Goal: Task Accomplishment & Management: Manage account settings

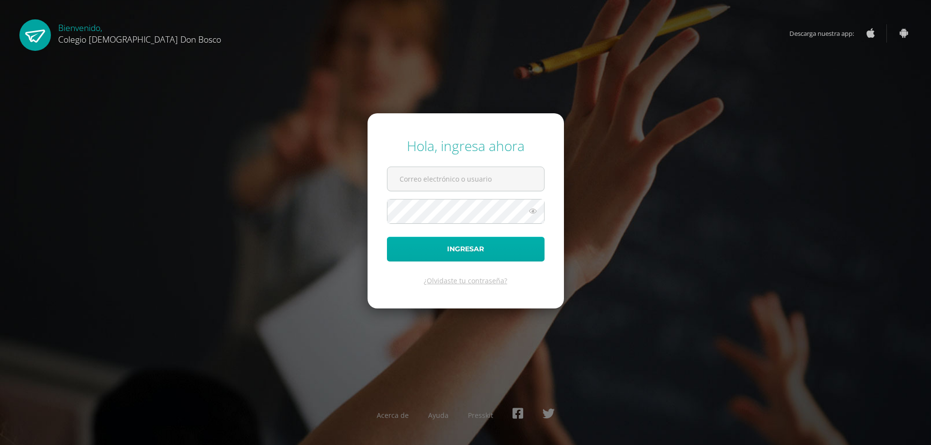
type input "lgarcia@donbosco.edu.gt"
click at [445, 251] on button "Ingresar" at bounding box center [466, 249] width 158 height 25
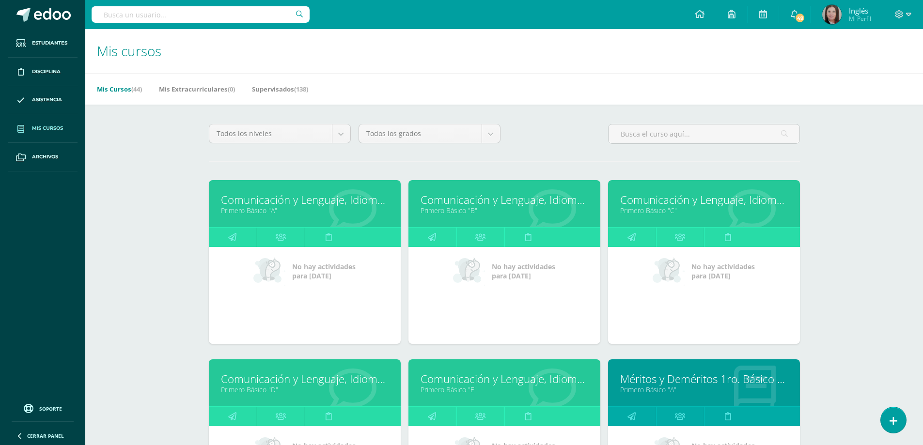
scroll to position [48, 0]
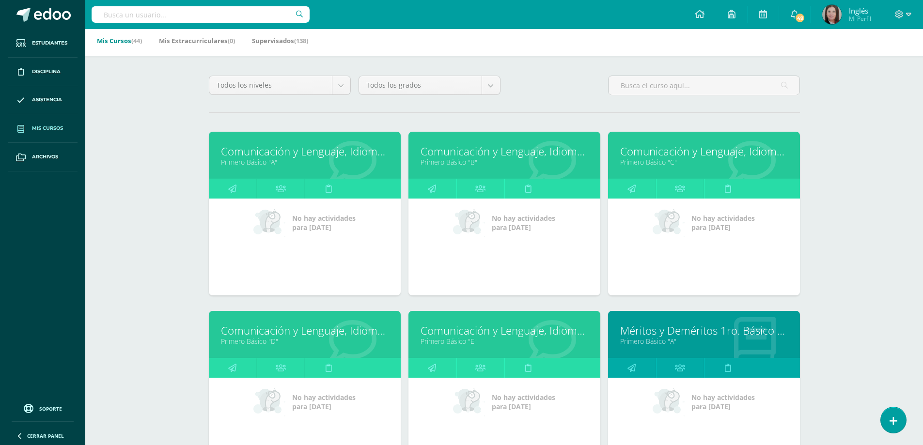
click at [453, 160] on link "Primero Básico "B"" at bounding box center [505, 162] width 168 height 9
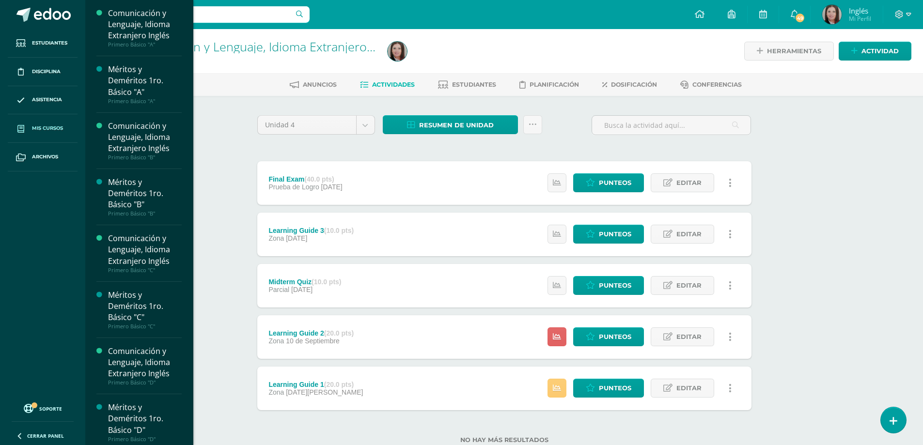
click at [54, 127] on span "Mis cursos" at bounding box center [47, 129] width 31 height 8
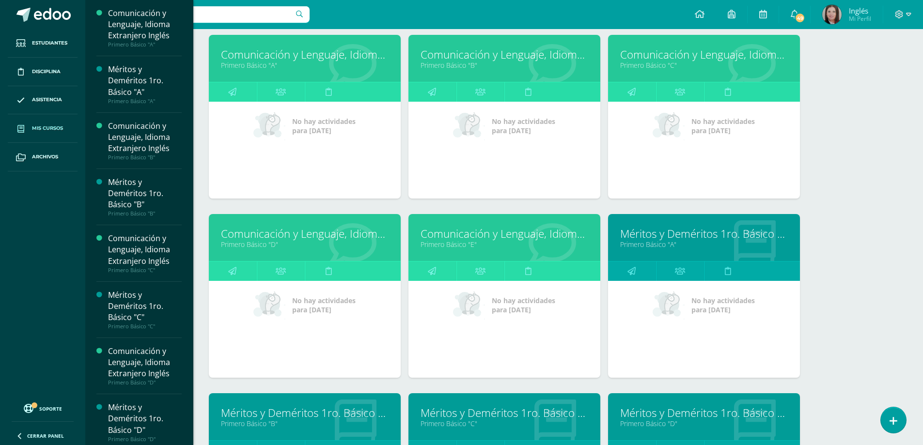
scroll to position [194, 0]
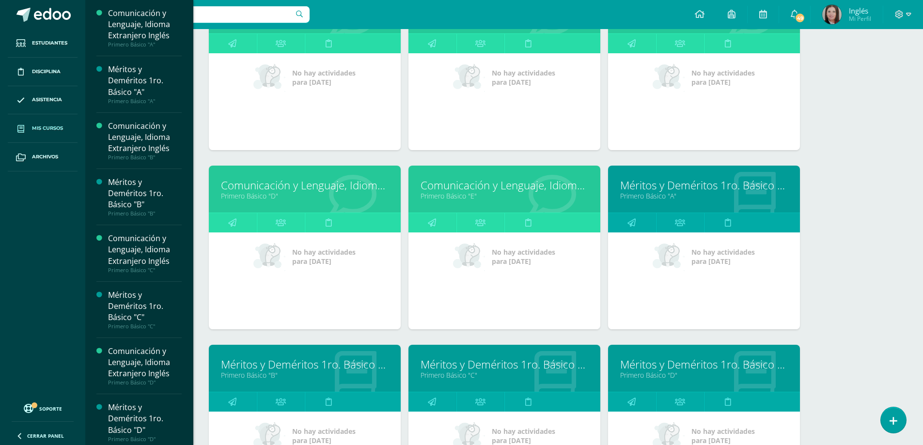
click at [241, 371] on link "Primero Básico "B"" at bounding box center [305, 375] width 168 height 9
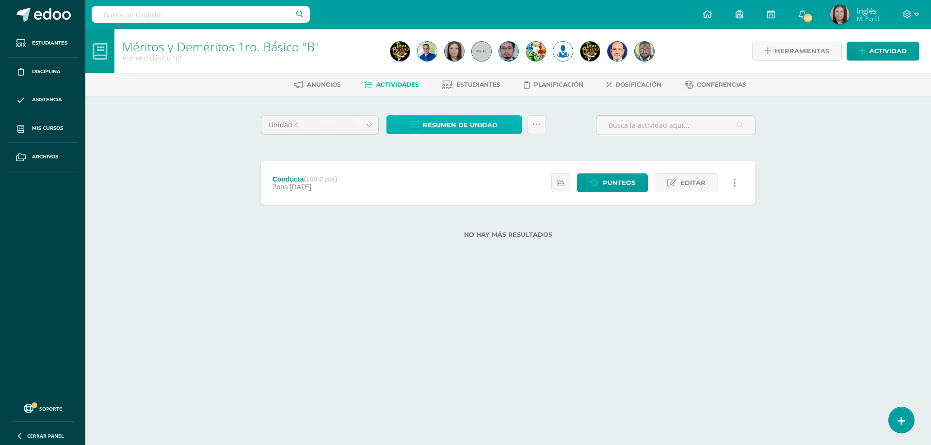
click at [457, 123] on span "Resumen de unidad" at bounding box center [460, 125] width 75 height 18
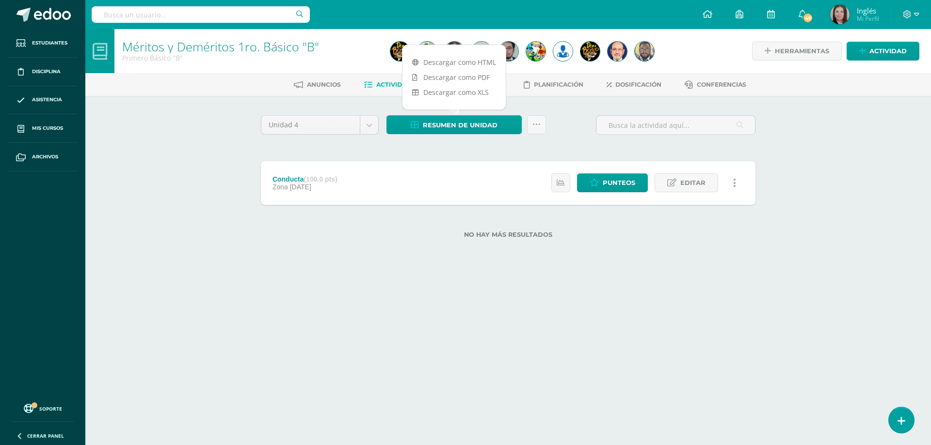
click at [453, 156] on div "Unidad 4 Unidad 1 Unidad 2 Unidad 3 Unidad 4 Resumen de unidad Subir actividade…" at bounding box center [508, 182] width 502 height 135
click at [483, 86] on span "Estudiantes" at bounding box center [478, 84] width 44 height 7
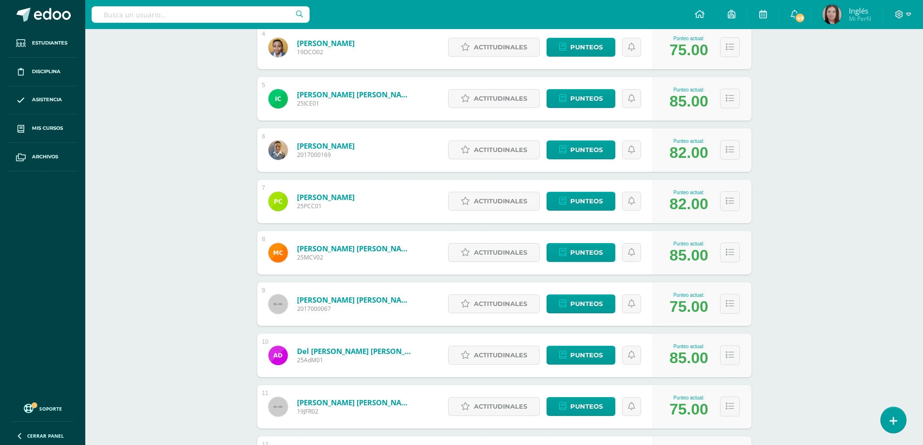
scroll to position [388, 0]
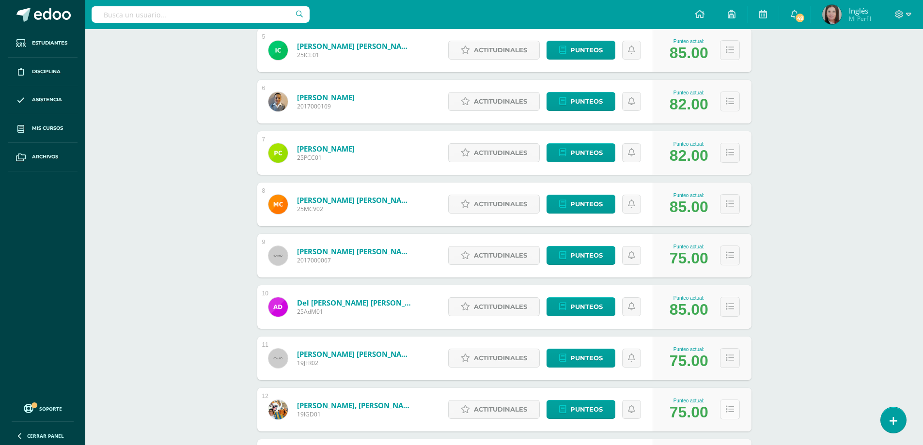
click at [731, 414] on icon at bounding box center [730, 410] width 8 height 8
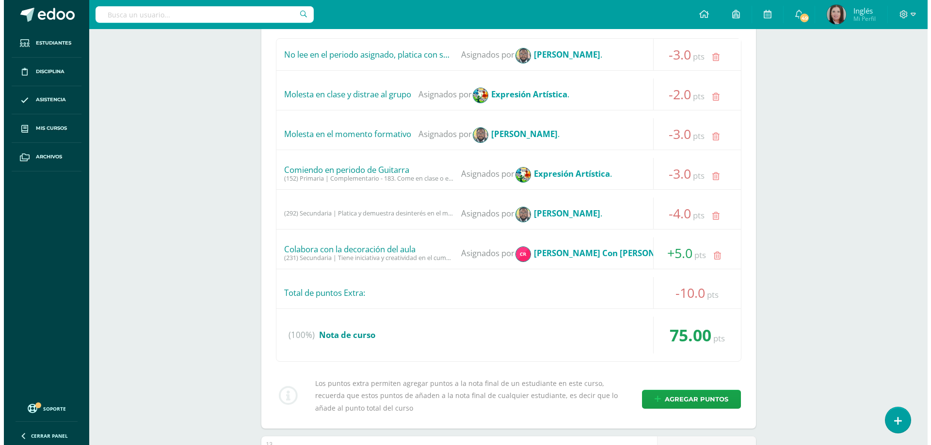
scroll to position [1018, 0]
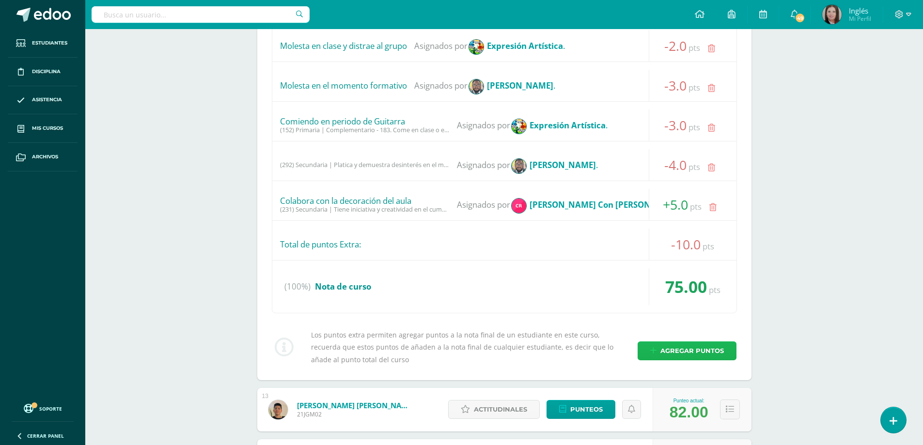
click at [667, 349] on span "Agregar puntos" at bounding box center [692, 351] width 63 height 18
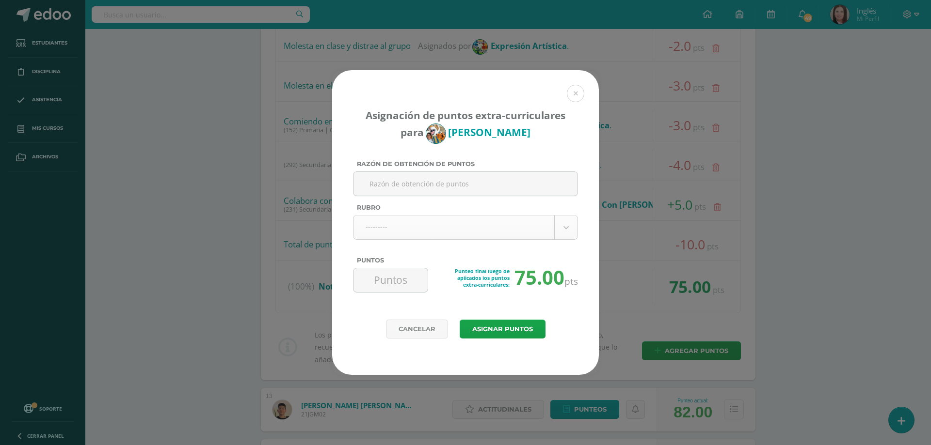
click at [566, 228] on body "Asignación de puntos extra-curriculares para Ian Garcia Razón de obtención de p…" at bounding box center [465, 330] width 931 height 2696
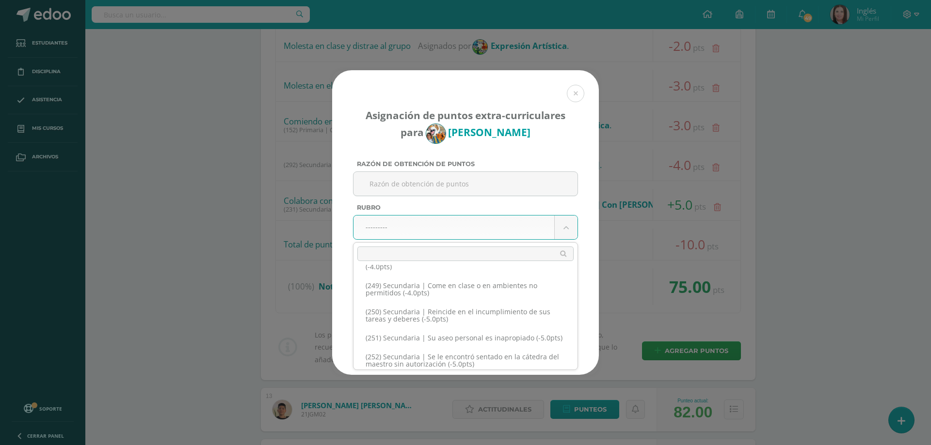
scroll to position [7541, 0]
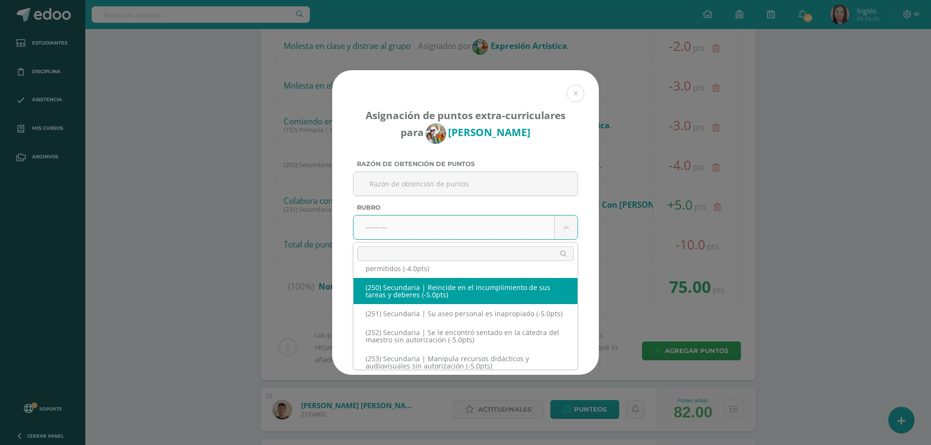
select select "282"
type input "-5"
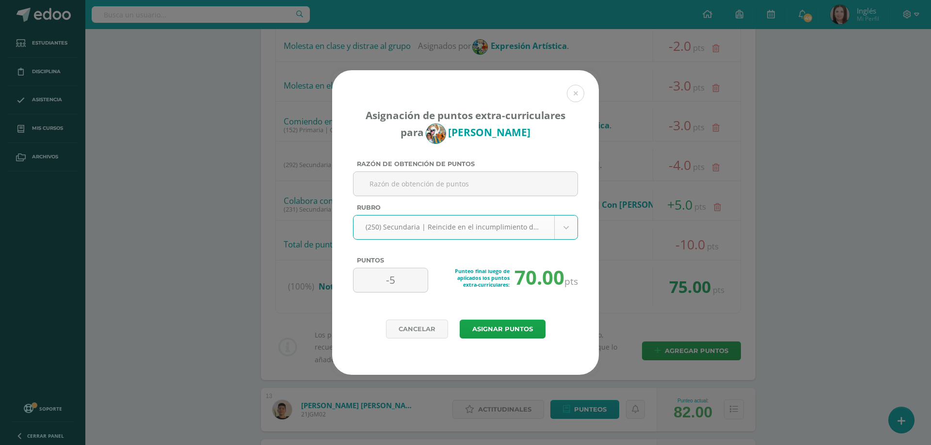
click at [567, 227] on body "Asignación de puntos extra-curriculares para Ian Garcia Razón de obtención de p…" at bounding box center [465, 330] width 931 height 2696
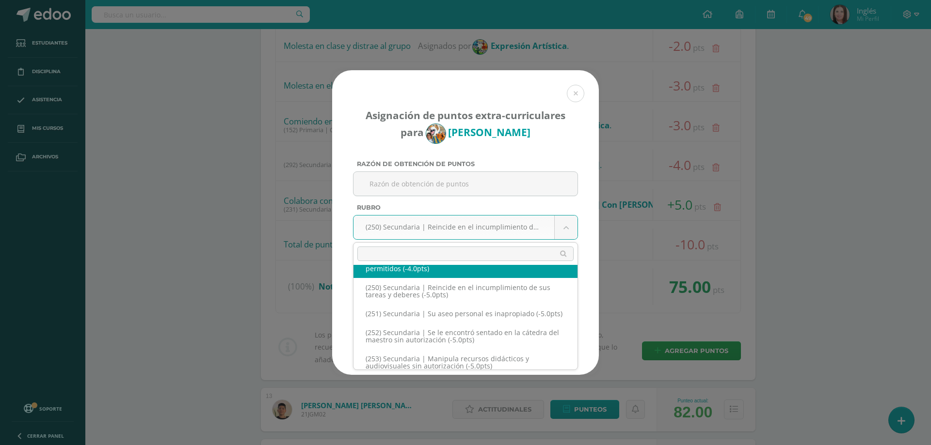
select select "281"
type input "-4"
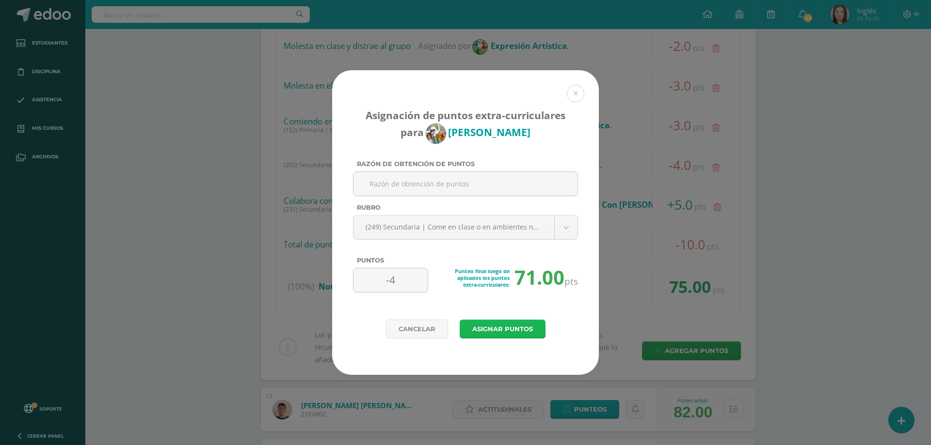
click at [501, 331] on button "Asignar puntos" at bounding box center [502, 329] width 86 height 19
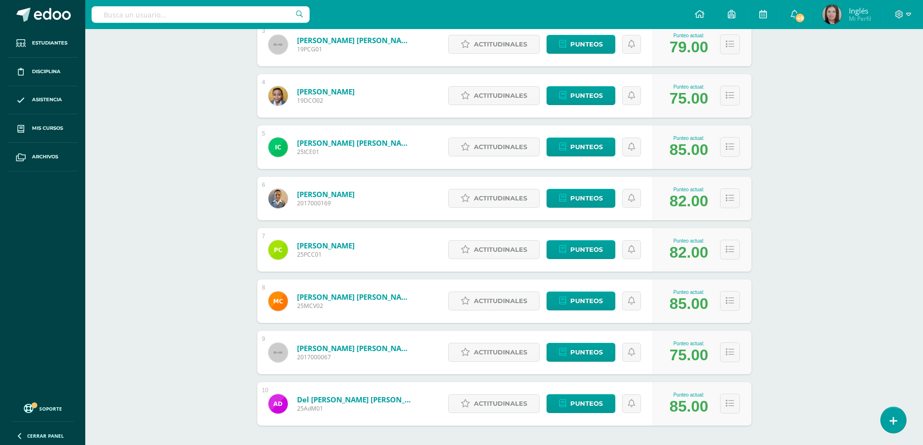
scroll to position [332, 0]
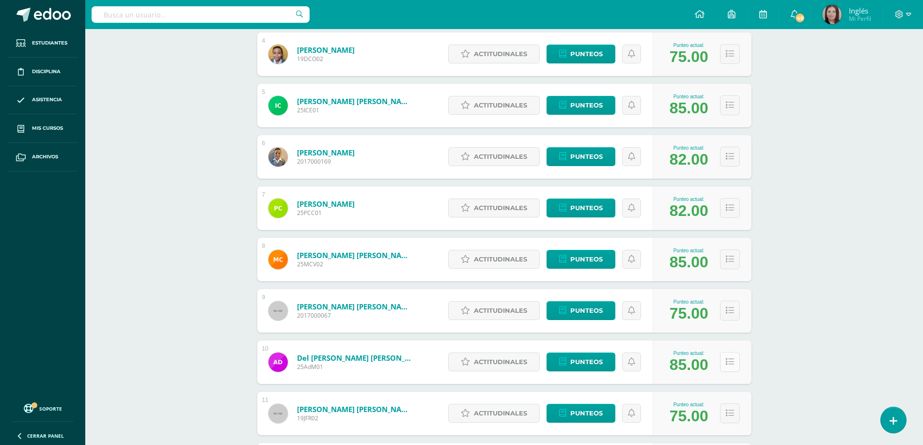
click at [731, 368] on button at bounding box center [730, 362] width 20 height 20
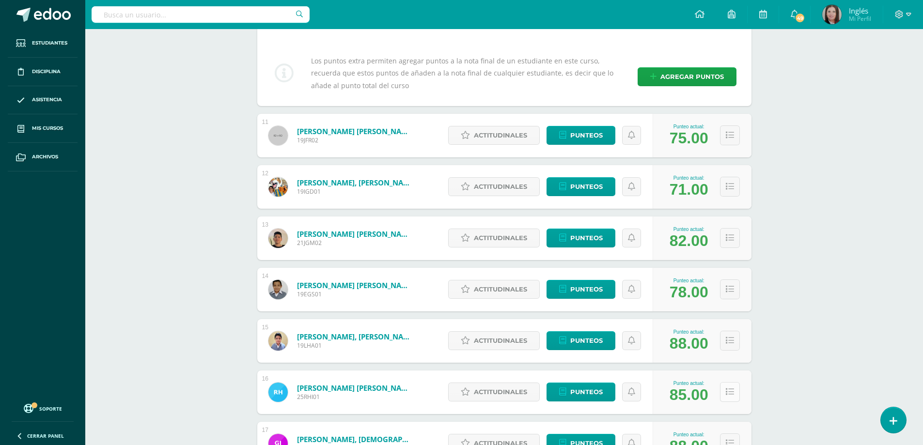
scroll to position [1011, 0]
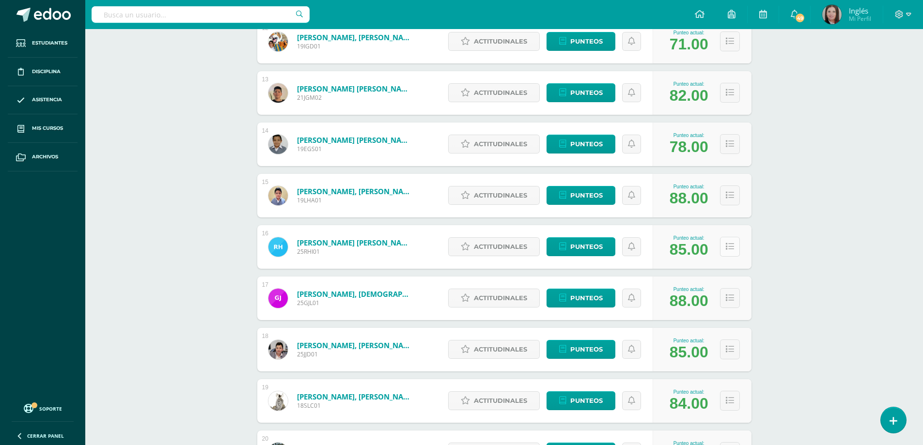
click at [736, 247] on button at bounding box center [730, 247] width 20 height 20
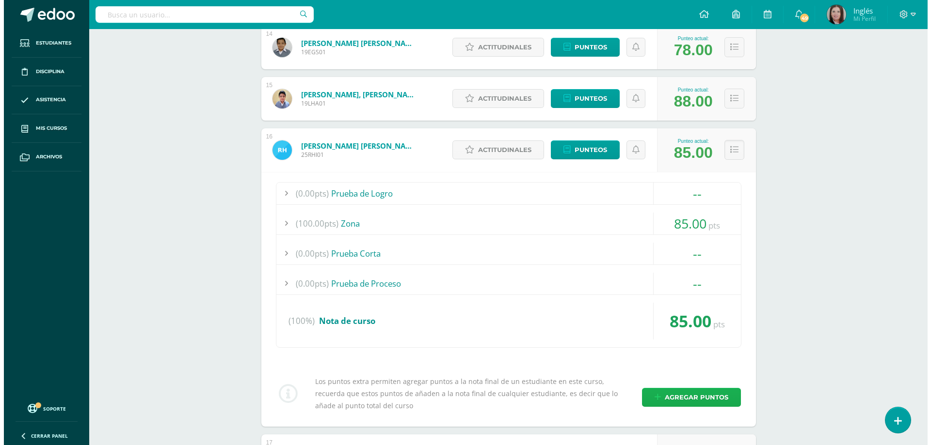
scroll to position [1156, 0]
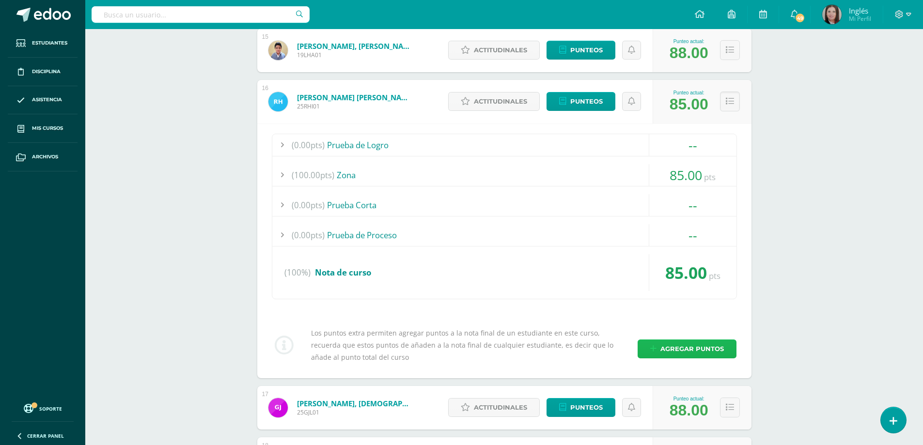
click at [686, 351] on span "Agregar puntos" at bounding box center [692, 349] width 63 height 18
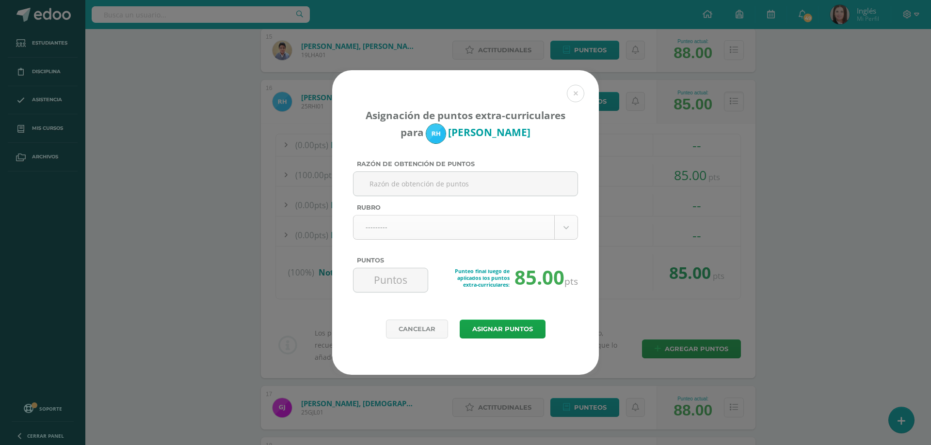
click at [564, 229] on body "Asignación de puntos extra-curriculares para Roberto Hernandez Razón de obtenci…" at bounding box center [465, 157] width 931 height 2627
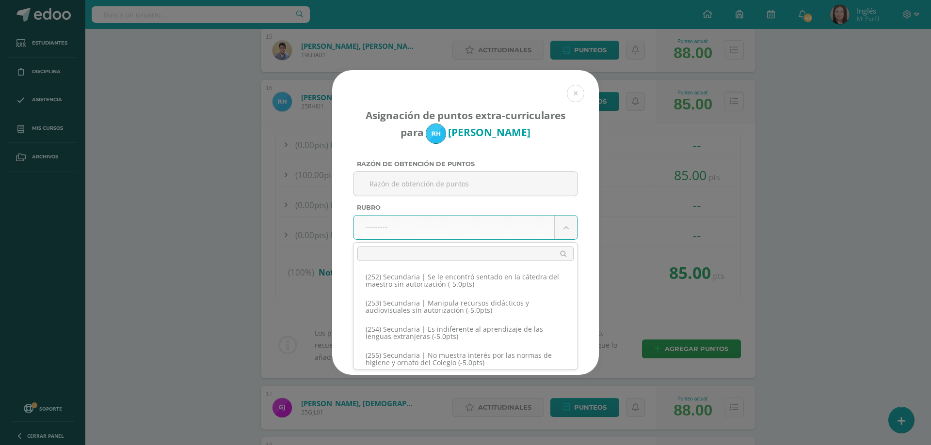
scroll to position [7594, 0]
select select "281"
type input "-4"
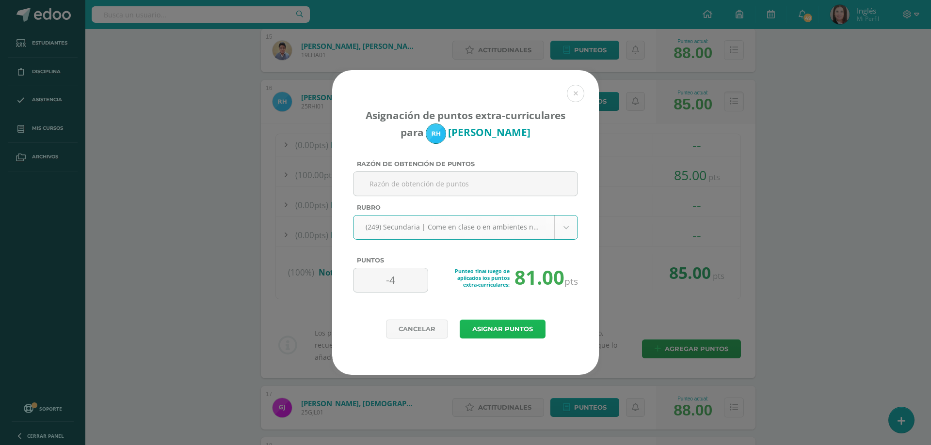
click at [518, 332] on button "Asignar puntos" at bounding box center [502, 329] width 86 height 19
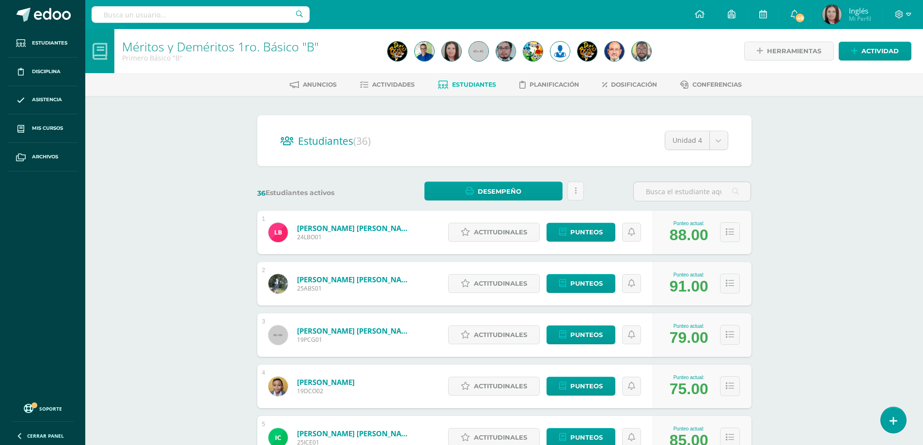
click at [120, 233] on div "Méritos y Deméritos 1ro. Básico "B" Primero Básico "B" Herramientas Detalle de …" at bounding box center [504, 403] width 838 height 749
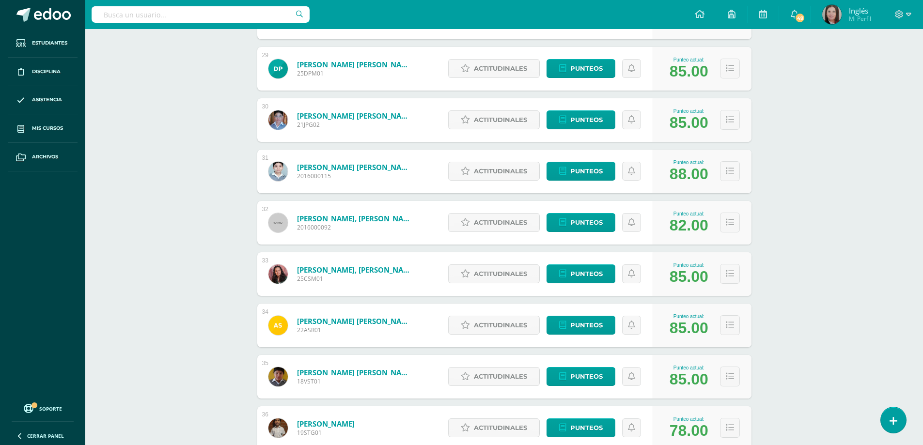
scroll to position [1672, 0]
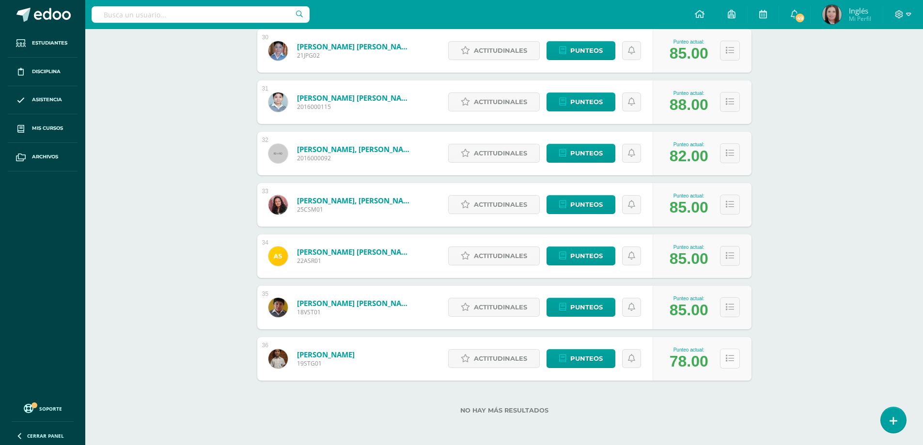
click at [730, 363] on button at bounding box center [730, 359] width 20 height 20
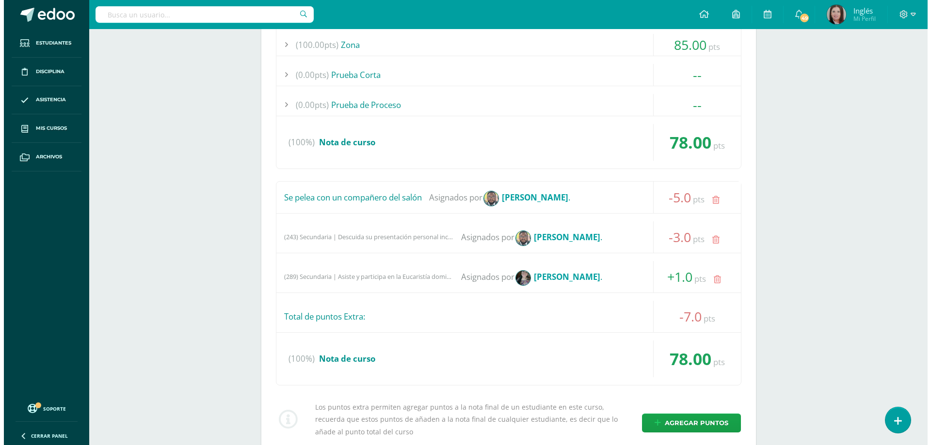
scroll to position [2131, 0]
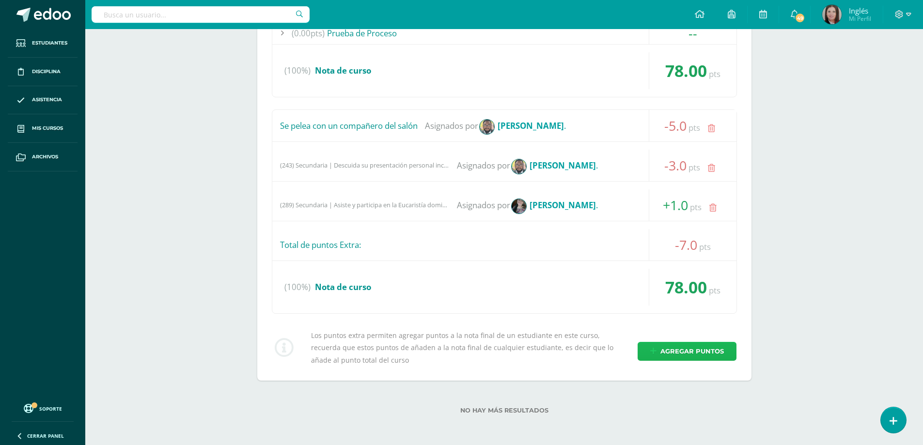
click at [683, 345] on span "Agregar puntos" at bounding box center [692, 352] width 63 height 18
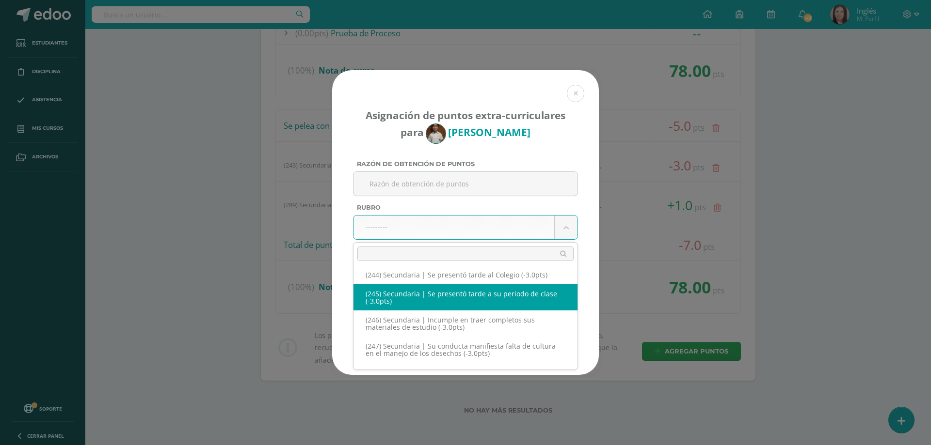
scroll to position [7411, 0]
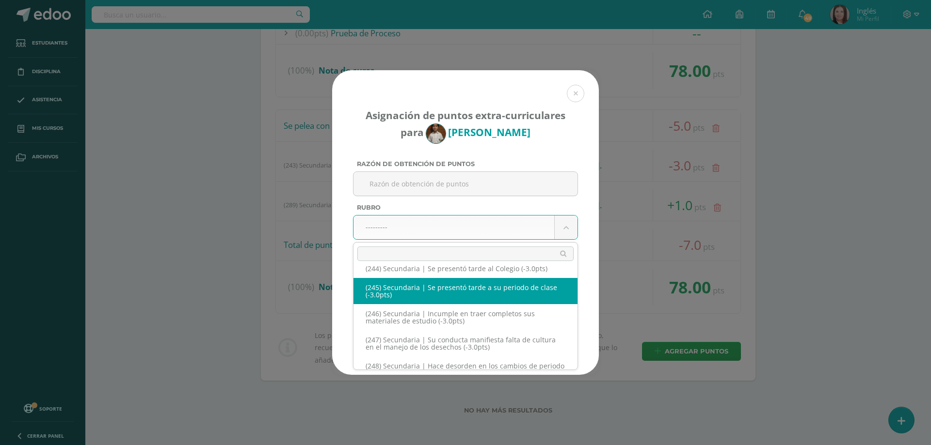
select select "277"
type input "-3"
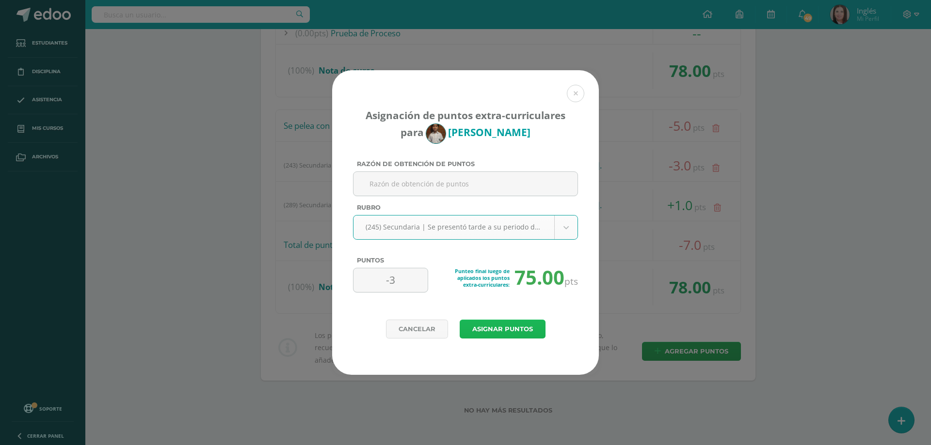
click at [535, 326] on button "Asignar puntos" at bounding box center [502, 329] width 86 height 19
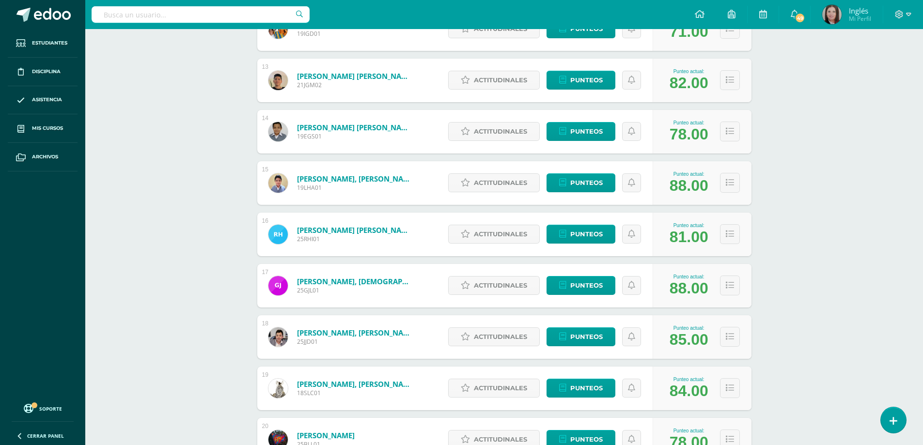
scroll to position [846, 0]
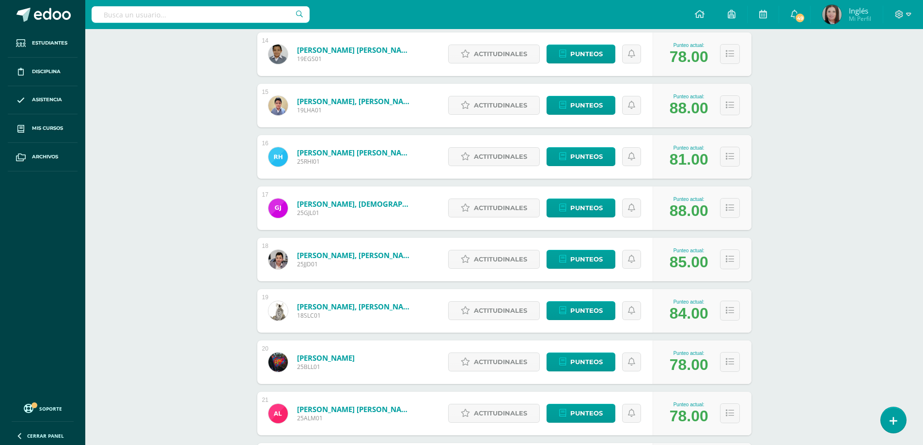
click at [163, 204] on div "Méritos y Deméritos 1ro. Básico "B" Primero Básico "B" Herramientas Detalle de …" at bounding box center [504, 71] width 838 height 1776
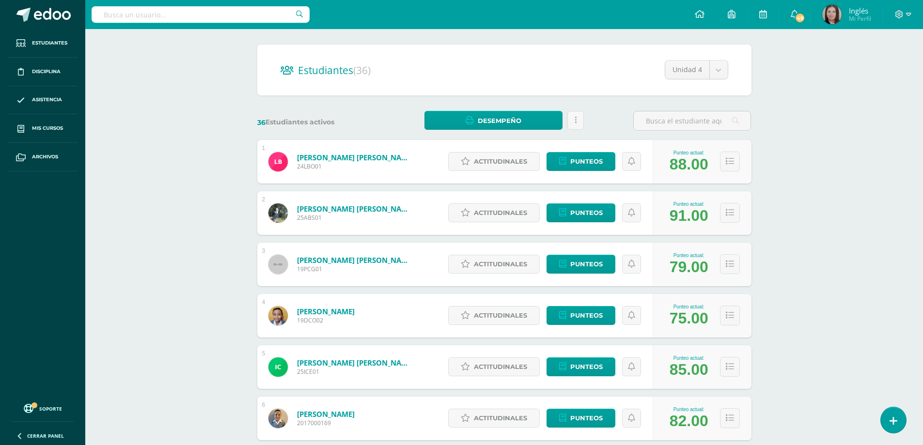
scroll to position [0, 0]
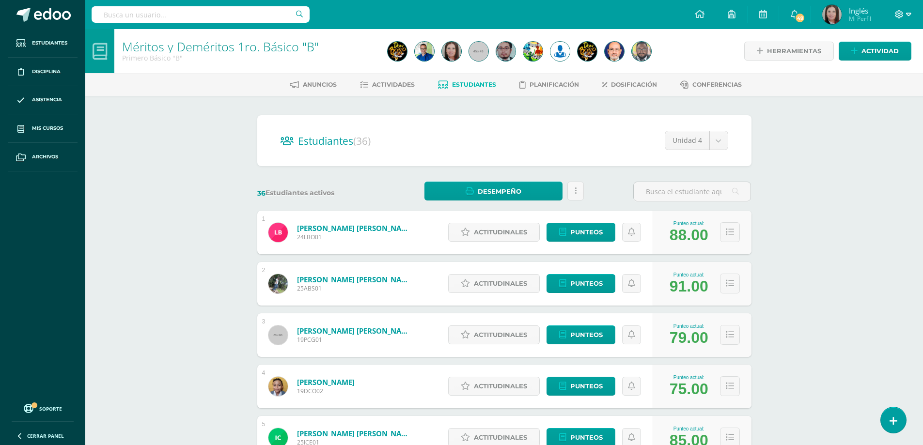
click at [908, 10] on icon at bounding box center [908, 14] width 5 height 9
click at [883, 67] on span "Cerrar sesión" at bounding box center [879, 66] width 44 height 9
